Goal: Task Accomplishment & Management: Manage account settings

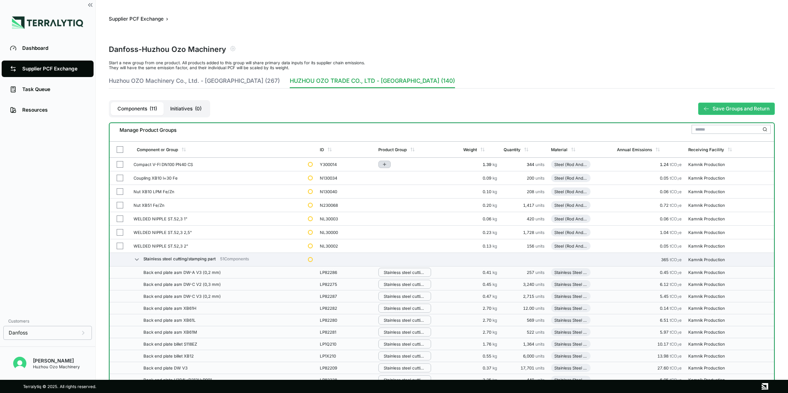
click at [387, 163] on icon "Add to group" at bounding box center [384, 164] width 5 height 5
click at [408, 178] on button "Add to New Group" at bounding box center [419, 178] width 78 height 14
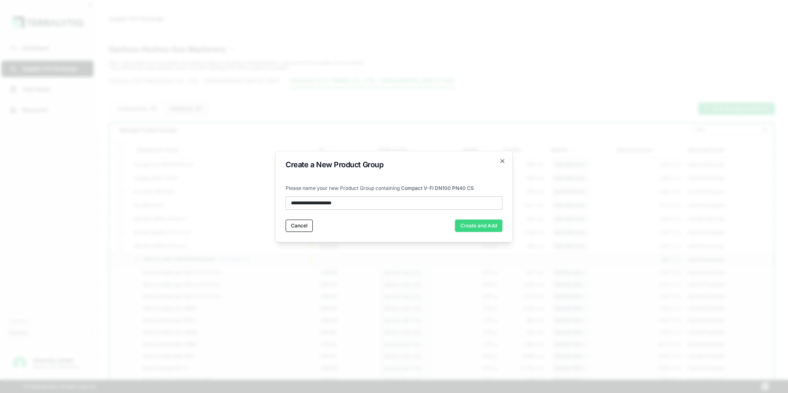
type input "**********"
click at [494, 221] on button "Create and Add" at bounding box center [478, 226] width 47 height 12
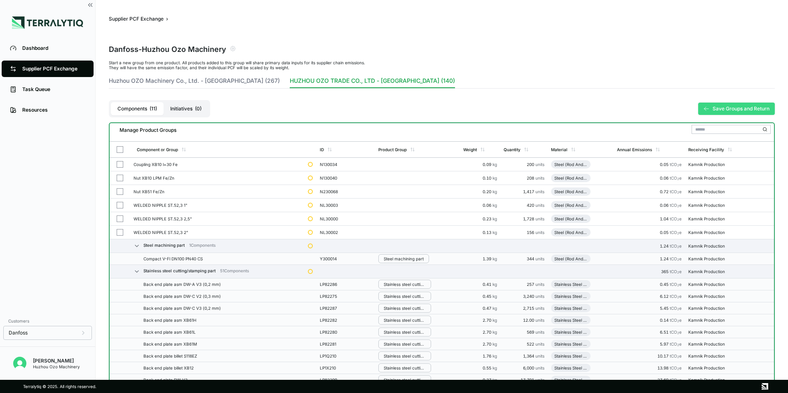
click at [727, 111] on button "Save Groups and Return" at bounding box center [736, 109] width 77 height 12
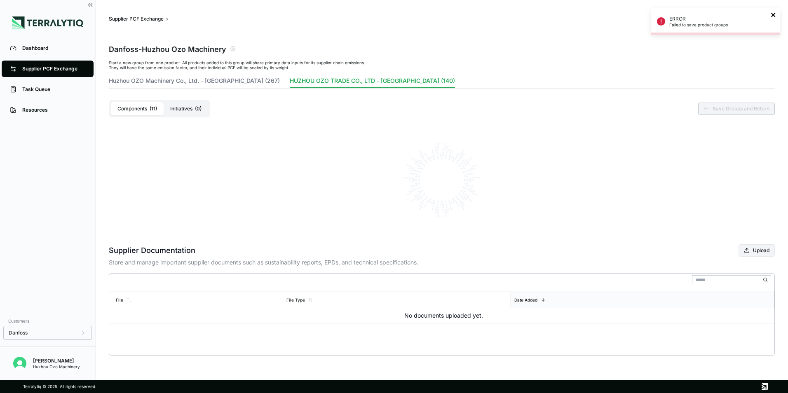
click at [772, 16] on icon "close" at bounding box center [773, 15] width 6 height 7
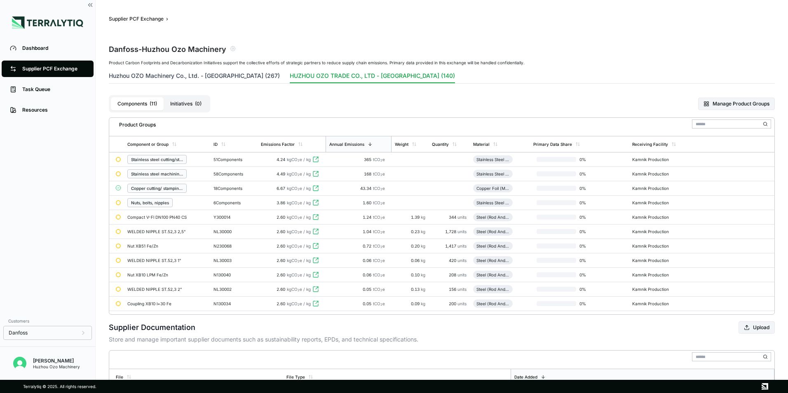
click at [194, 72] on button "Huzhou OZO Machinery Co., Ltd. - [GEOGRAPHIC_DATA] (267)" at bounding box center [194, 78] width 171 height 12
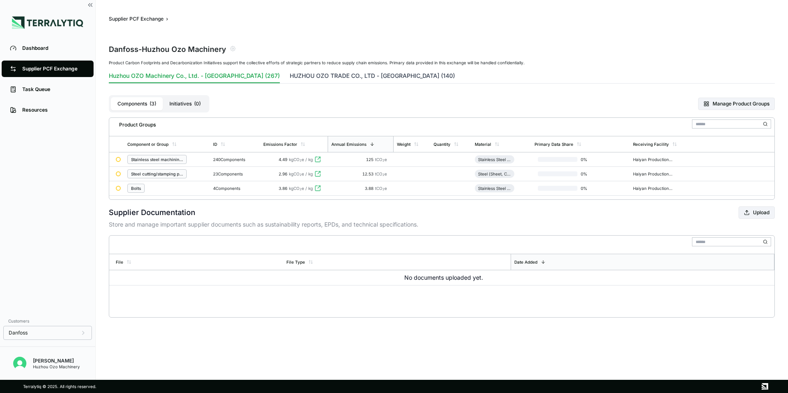
click at [299, 76] on button "HUZHOU OZO TRADE CO., LTD - [GEOGRAPHIC_DATA] (140)" at bounding box center [372, 78] width 165 height 12
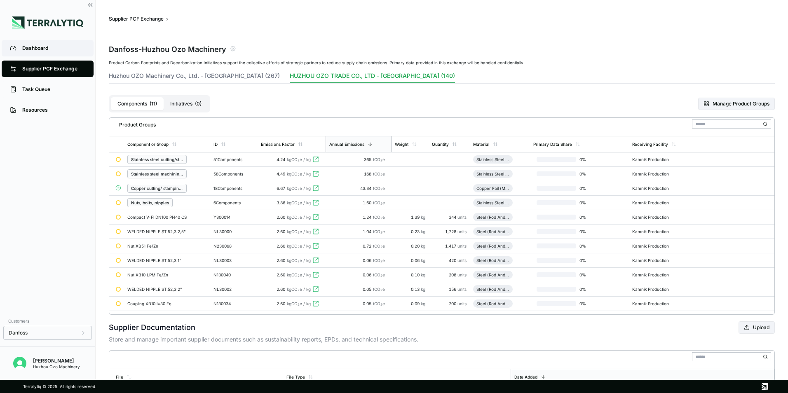
click at [37, 45] on div "Dashboard" at bounding box center [53, 48] width 63 height 7
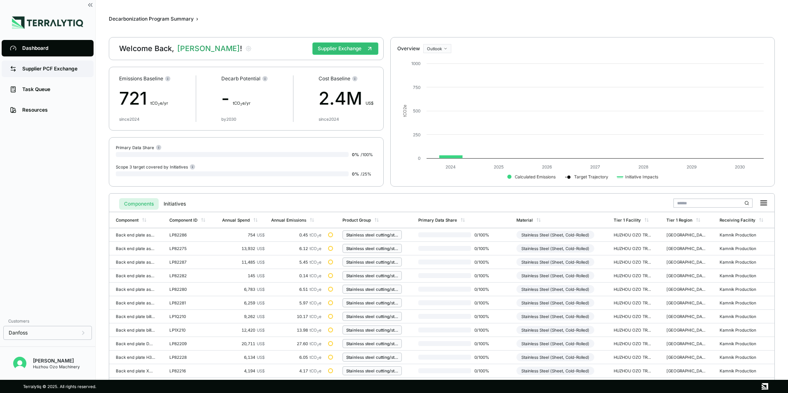
click at [46, 71] on div "Supplier PCF Exchange" at bounding box center [53, 69] width 63 height 7
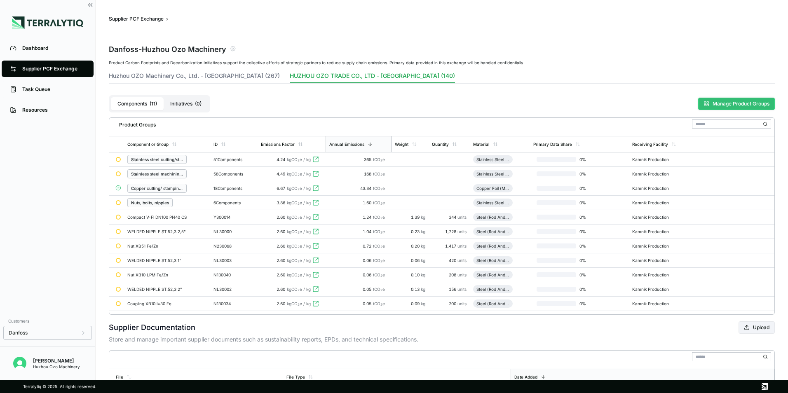
click at [730, 103] on button "Manage Product Groups" at bounding box center [736, 104] width 77 height 12
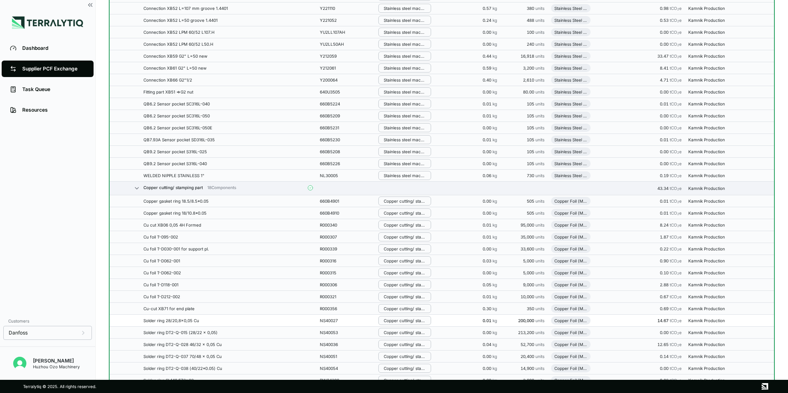
scroll to position [1658, 0]
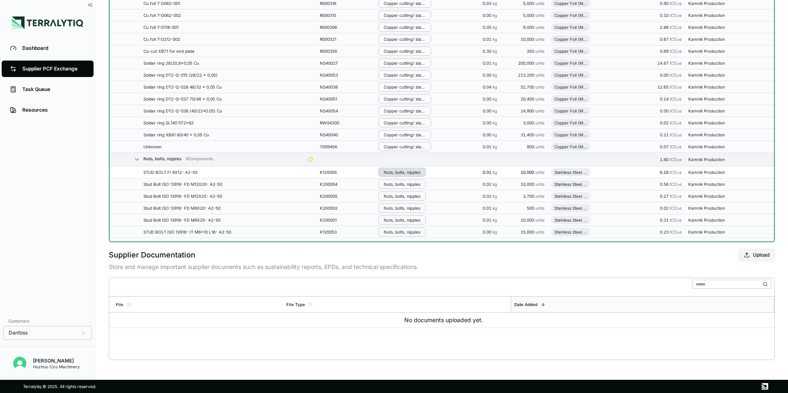
click at [408, 173] on div "Nuts, bolts, nipples" at bounding box center [402, 172] width 37 height 5
click at [428, 187] on button "Remove from Group" at bounding box center [419, 186] width 78 height 14
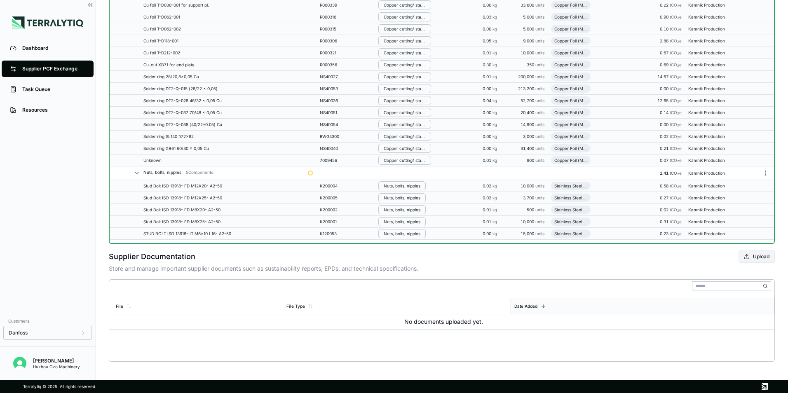
scroll to position [1660, 0]
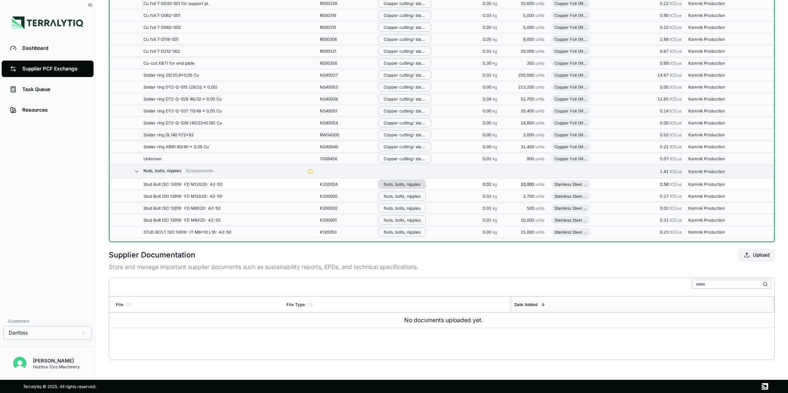
click at [407, 184] on div "Nuts, bolts, nipples" at bounding box center [402, 184] width 37 height 5
click at [421, 196] on button "Remove from Group" at bounding box center [419, 198] width 78 height 14
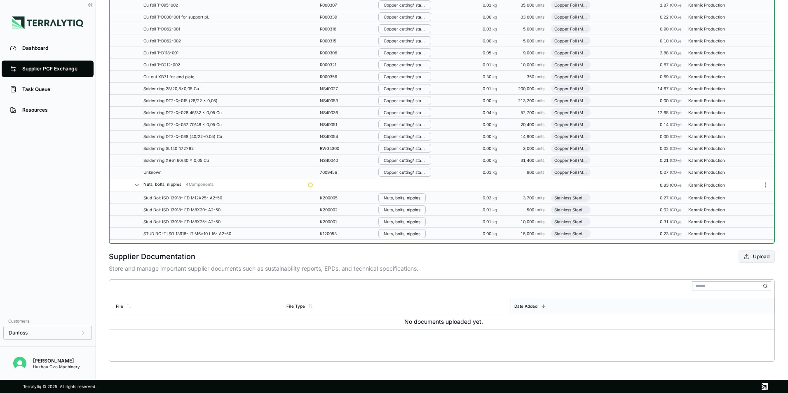
scroll to position [1662, 0]
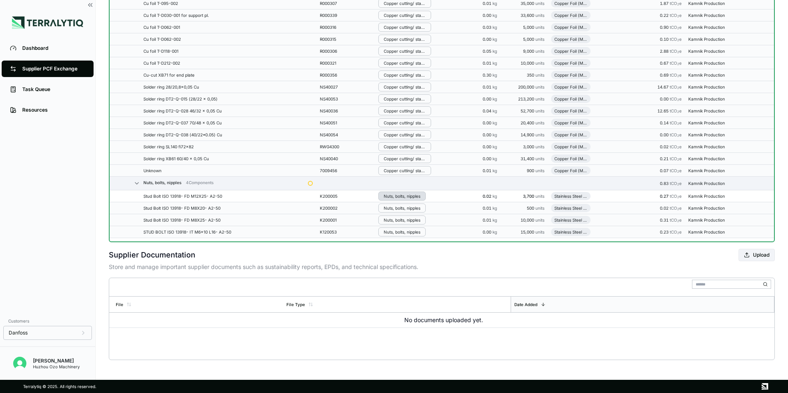
click at [409, 192] on button "Nuts, bolts, nipples" at bounding box center [401, 196] width 47 height 9
click at [425, 210] on button "Remove from Group" at bounding box center [419, 210] width 78 height 14
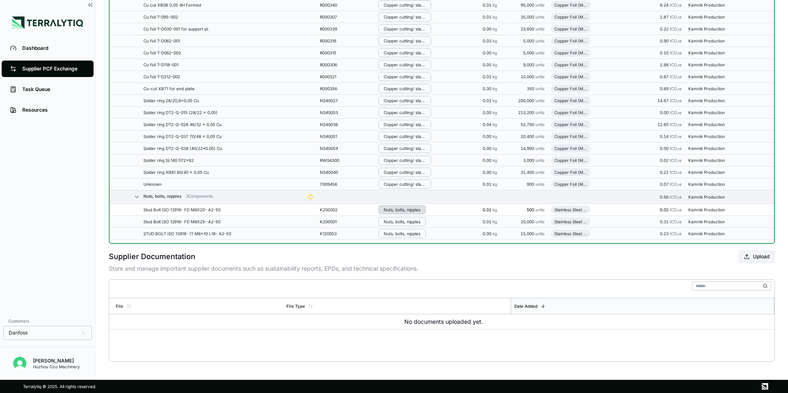
scroll to position [1663, 0]
click at [431, 224] on button "Remove from Group" at bounding box center [419, 222] width 78 height 14
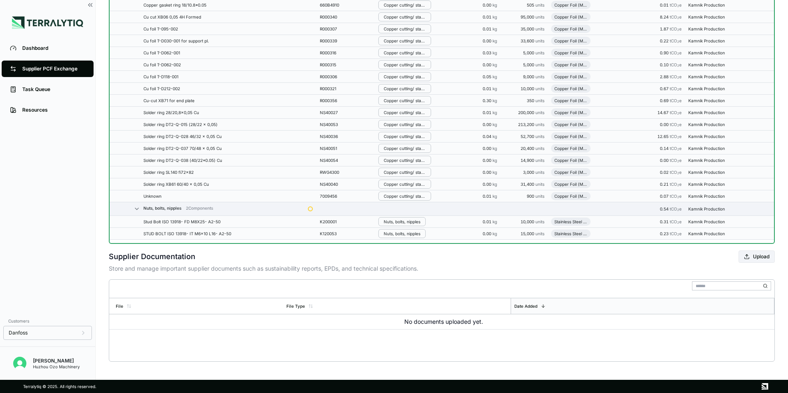
scroll to position [1665, 0]
click at [401, 220] on div "Nuts, bolts, nipples" at bounding box center [402, 220] width 37 height 5
click at [419, 236] on button "Remove from Group" at bounding box center [419, 234] width 78 height 14
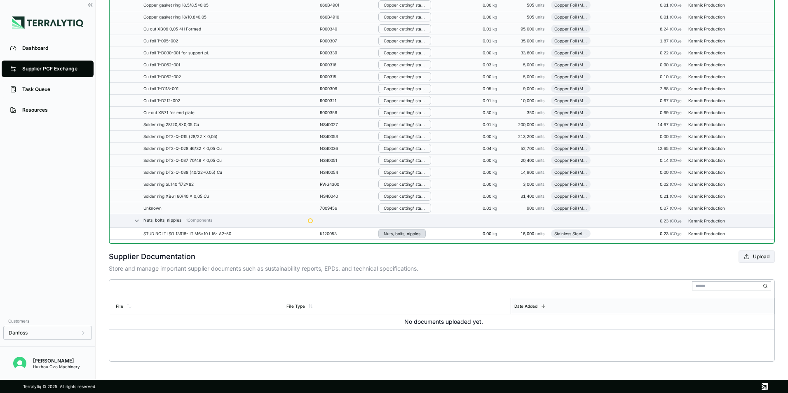
scroll to position [1667, 0]
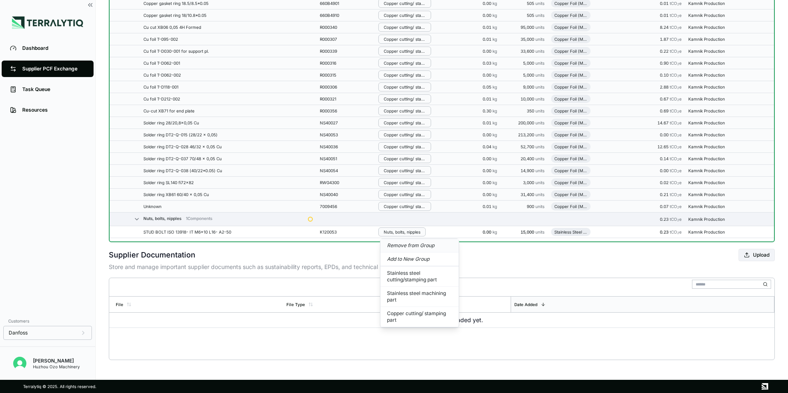
click at [422, 246] on button "Remove from Group" at bounding box center [419, 246] width 78 height 14
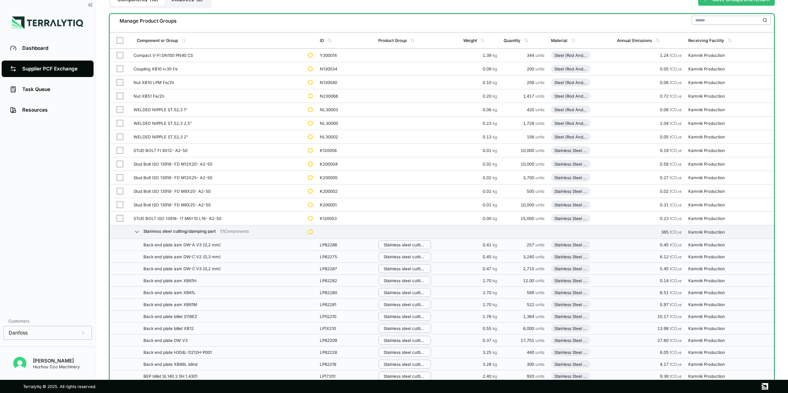
scroll to position [7, 0]
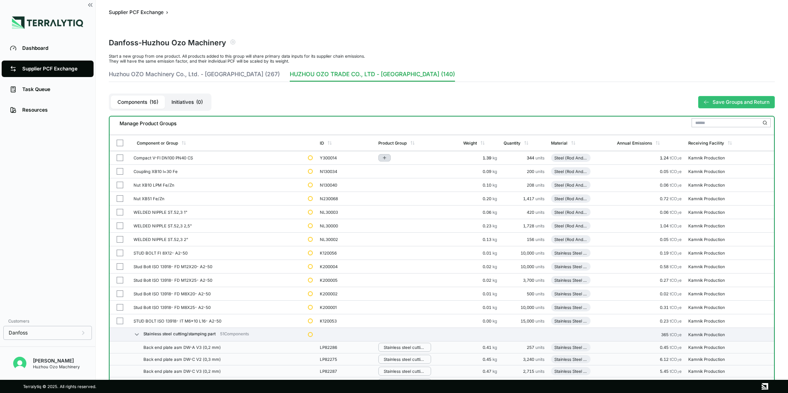
click at [385, 157] on icon "Add to group" at bounding box center [384, 157] width 5 height 5
click at [408, 169] on button "Add to New Group" at bounding box center [419, 171] width 78 height 14
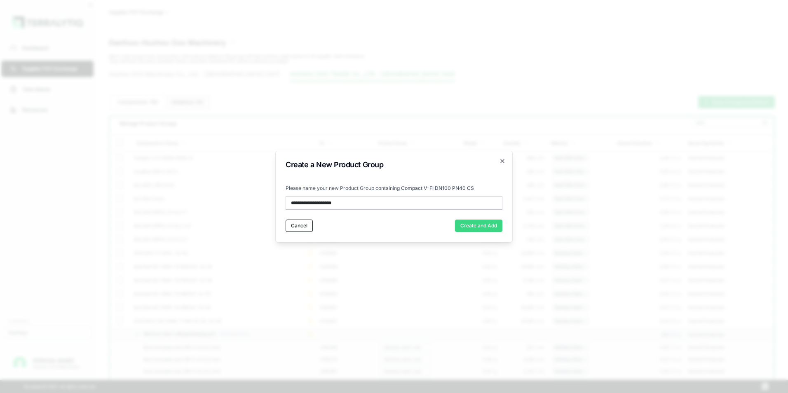
type input "**********"
click at [479, 226] on button "Create and Add" at bounding box center [478, 226] width 47 height 12
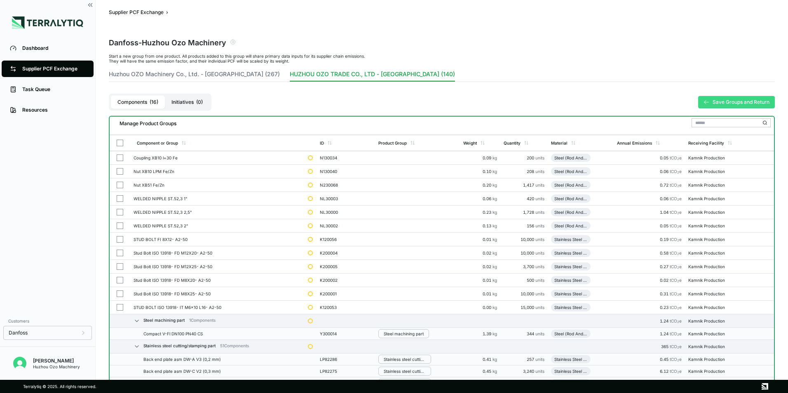
click at [738, 99] on button "Save Groups and Return" at bounding box center [736, 102] width 77 height 12
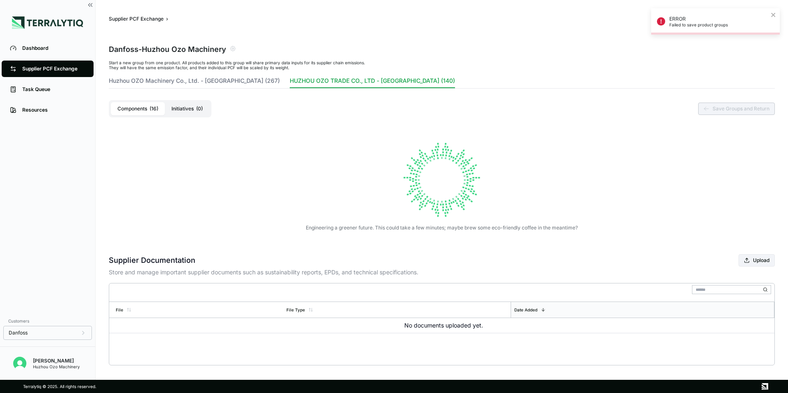
click at [129, 174] on div "Engineering a greener future. This could take a few minutes; maybe brew some ec…" at bounding box center [442, 184] width 666 height 125
click at [290, 82] on button "HUZHOU OZO TRADE CO., LTD - [GEOGRAPHIC_DATA] (140)" at bounding box center [372, 83] width 165 height 12
click at [175, 85] on button "Huzhou OZO Machinery Co., Ltd. - [GEOGRAPHIC_DATA] (267)" at bounding box center [194, 83] width 171 height 12
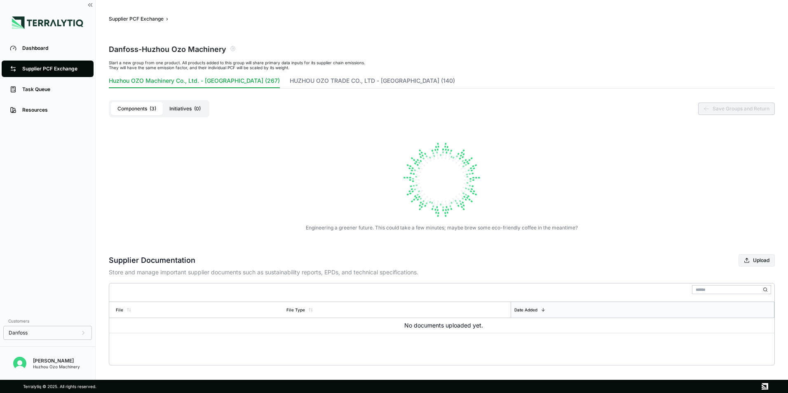
click at [172, 81] on button "Huzhou OZO Machinery Co., Ltd. - [GEOGRAPHIC_DATA] (267)" at bounding box center [194, 83] width 171 height 12
click at [290, 81] on button "HUZHOU OZO TRADE CO., LTD - [GEOGRAPHIC_DATA] (140)" at bounding box center [372, 83] width 165 height 12
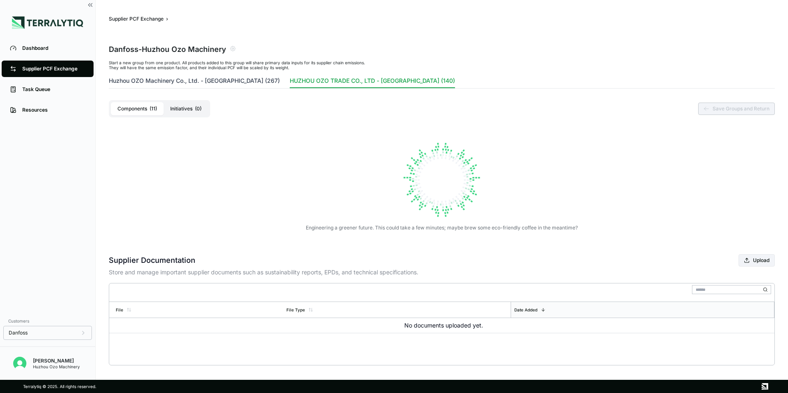
click at [190, 85] on button "Huzhou OZO Machinery Co., Ltd. - [GEOGRAPHIC_DATA] (267)" at bounding box center [194, 83] width 171 height 12
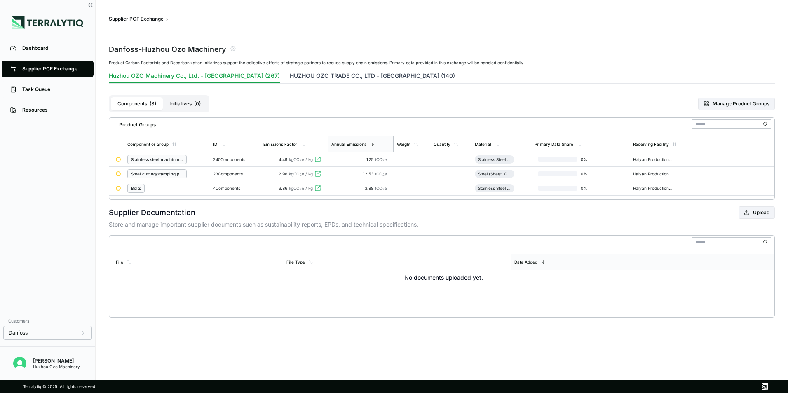
click at [292, 78] on button "HUZHOU OZO TRADE CO., LTD - [GEOGRAPHIC_DATA] (140)" at bounding box center [372, 78] width 165 height 12
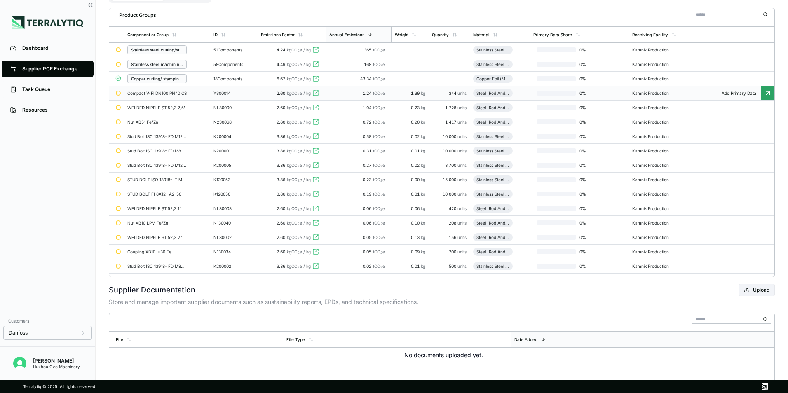
scroll to position [62, 0]
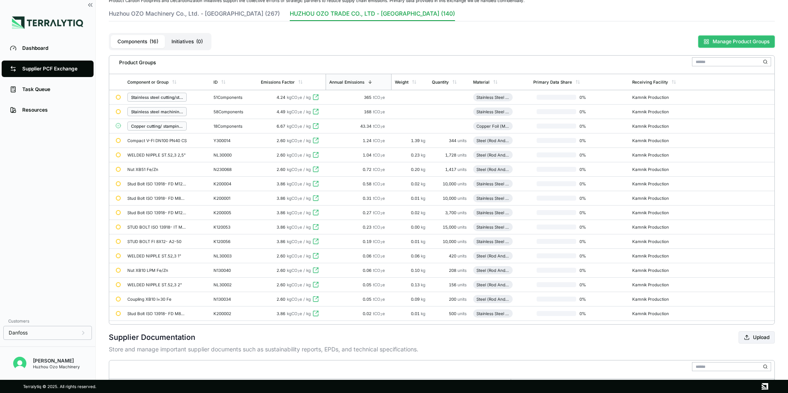
click at [736, 40] on button "Manage Product Groups" at bounding box center [736, 41] width 77 height 12
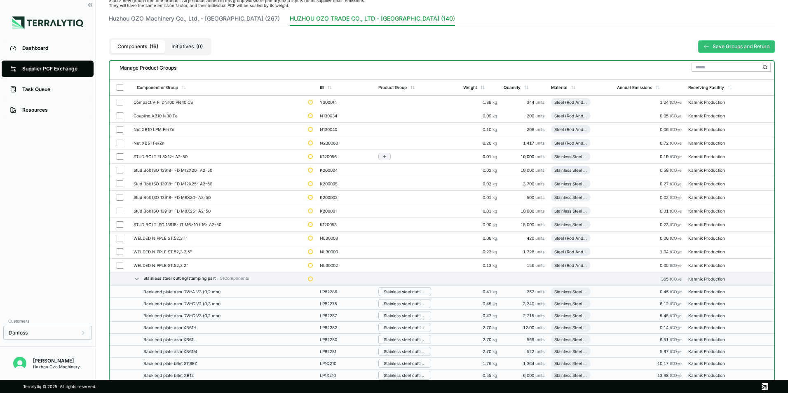
drag, startPoint x: 384, startPoint y: 156, endPoint x: 386, endPoint y: 161, distance: 5.9
click at [384, 155] on icon "Add to group" at bounding box center [384, 156] width 5 height 5
click at [414, 170] on button "Add to New Group" at bounding box center [419, 170] width 78 height 14
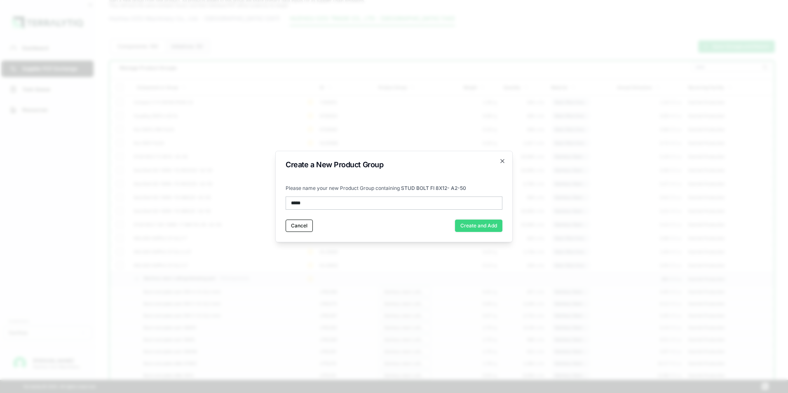
type input "*****"
click at [470, 225] on button "Create and Add" at bounding box center [478, 226] width 47 height 12
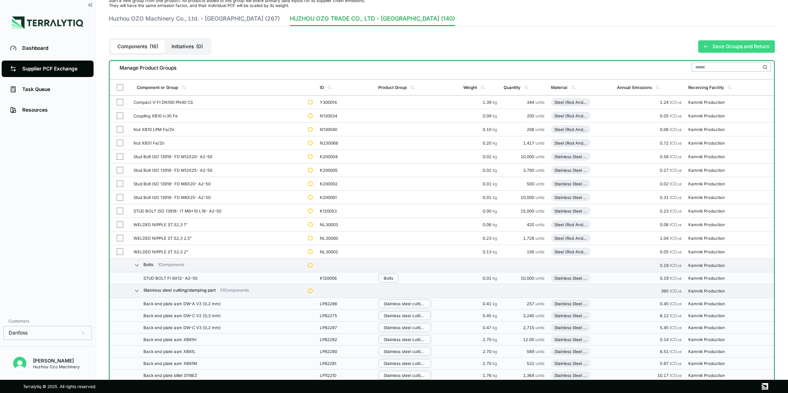
click at [716, 48] on button "Save Groups and Return" at bounding box center [736, 46] width 77 height 12
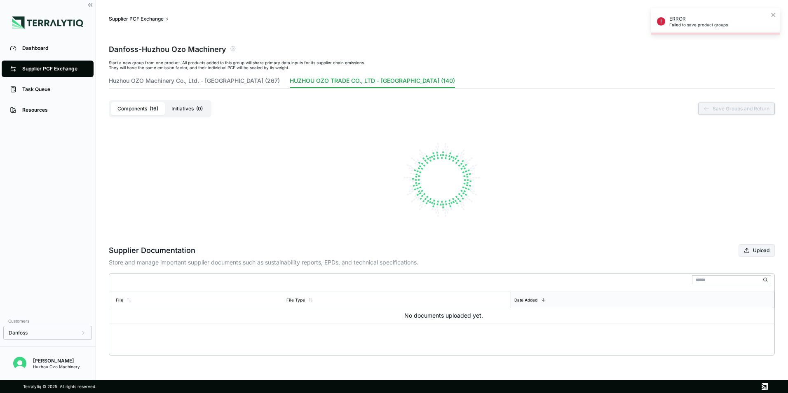
scroll to position [0, 0]
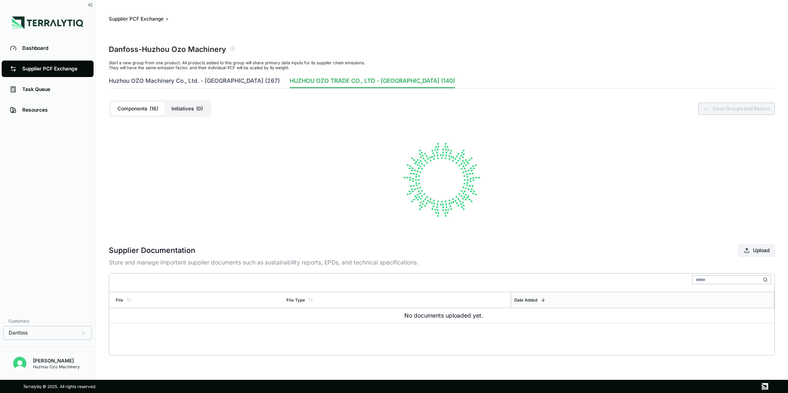
click at [167, 80] on button "Huzhou OZO Machinery Co., Ltd. - [GEOGRAPHIC_DATA] (267)" at bounding box center [194, 83] width 171 height 12
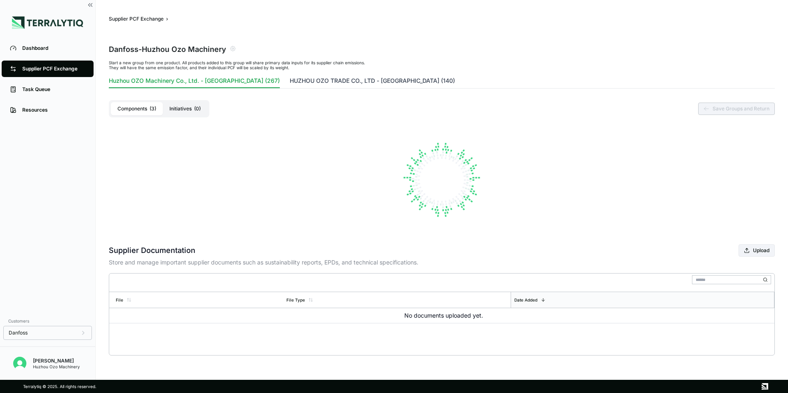
click at [302, 81] on button "HUZHOU OZO TRADE CO., LTD - [GEOGRAPHIC_DATA] (140)" at bounding box center [372, 83] width 165 height 12
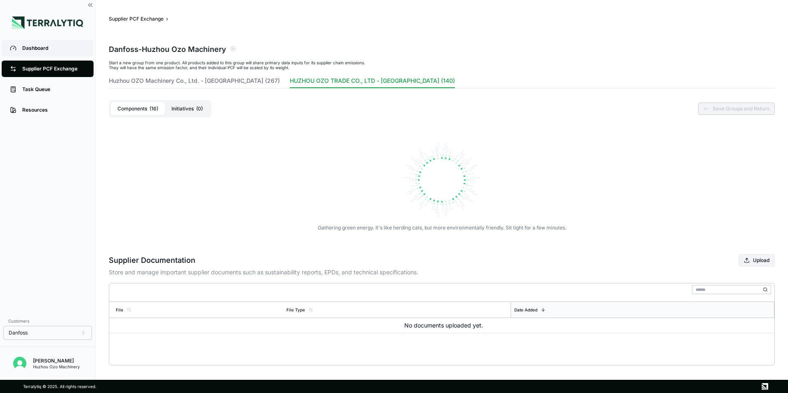
click at [30, 47] on div "Dashboard" at bounding box center [53, 48] width 63 height 7
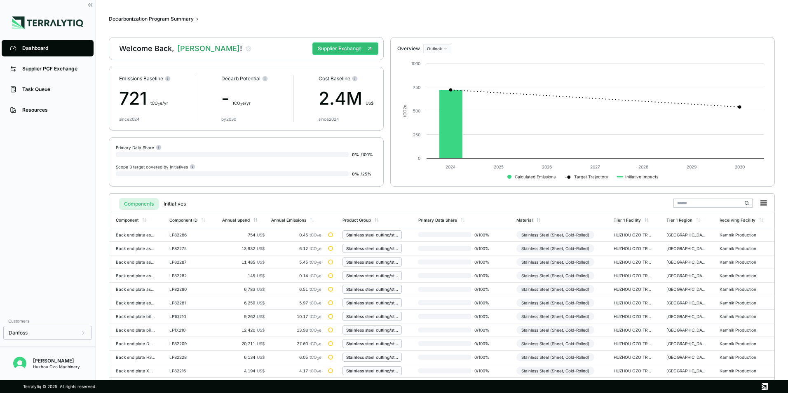
click at [44, 156] on div "Dashboard Supplier PCF Exchange Task Queue Resources" at bounding box center [47, 175] width 95 height 275
click at [52, 68] on div "Supplier PCF Exchange" at bounding box center [53, 69] width 63 height 7
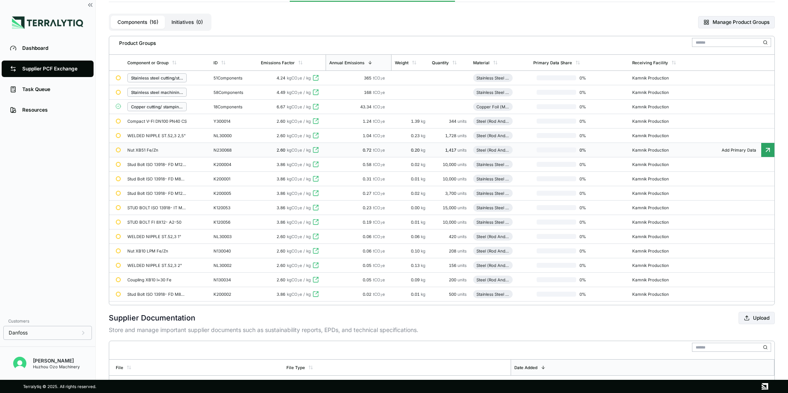
scroll to position [82, 0]
click at [724, 24] on button "Manage Product Groups" at bounding box center [736, 21] width 77 height 12
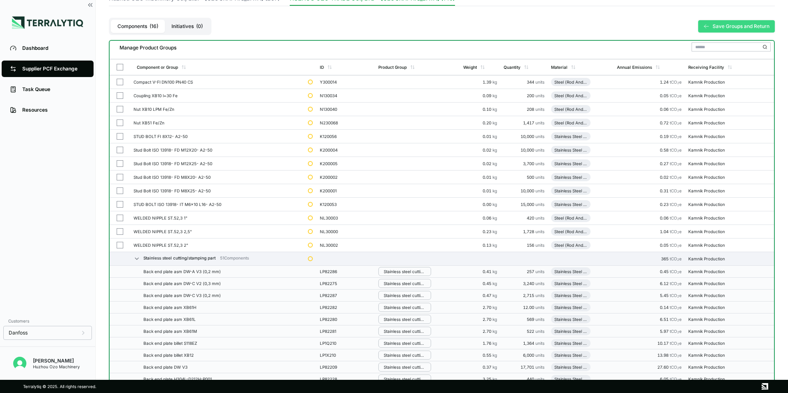
scroll to position [87, 0]
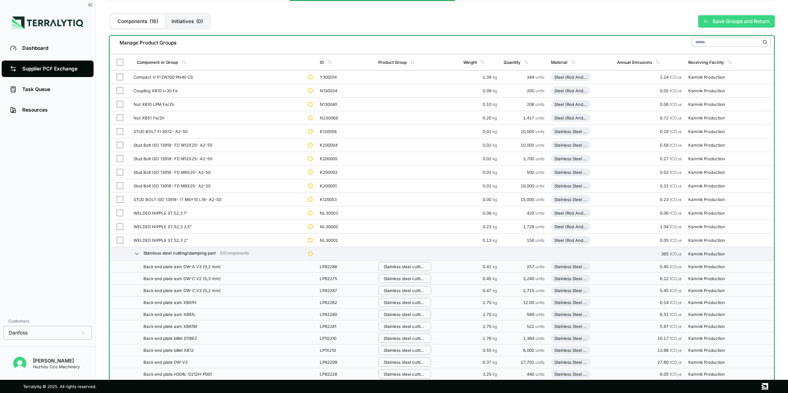
click at [723, 22] on button "Save Groups and Return" at bounding box center [736, 21] width 77 height 12
